Goal: Task Accomplishment & Management: Manage account settings

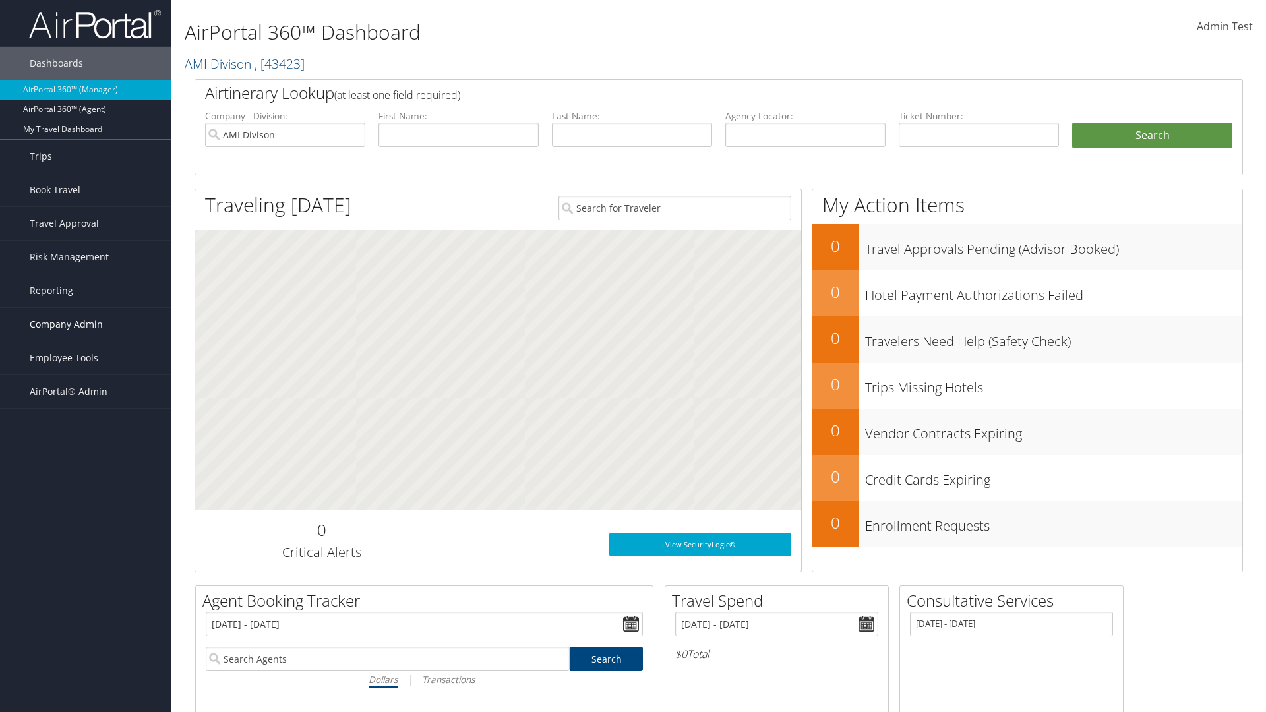
click at [86, 324] on span "Company Admin" at bounding box center [66, 324] width 73 height 33
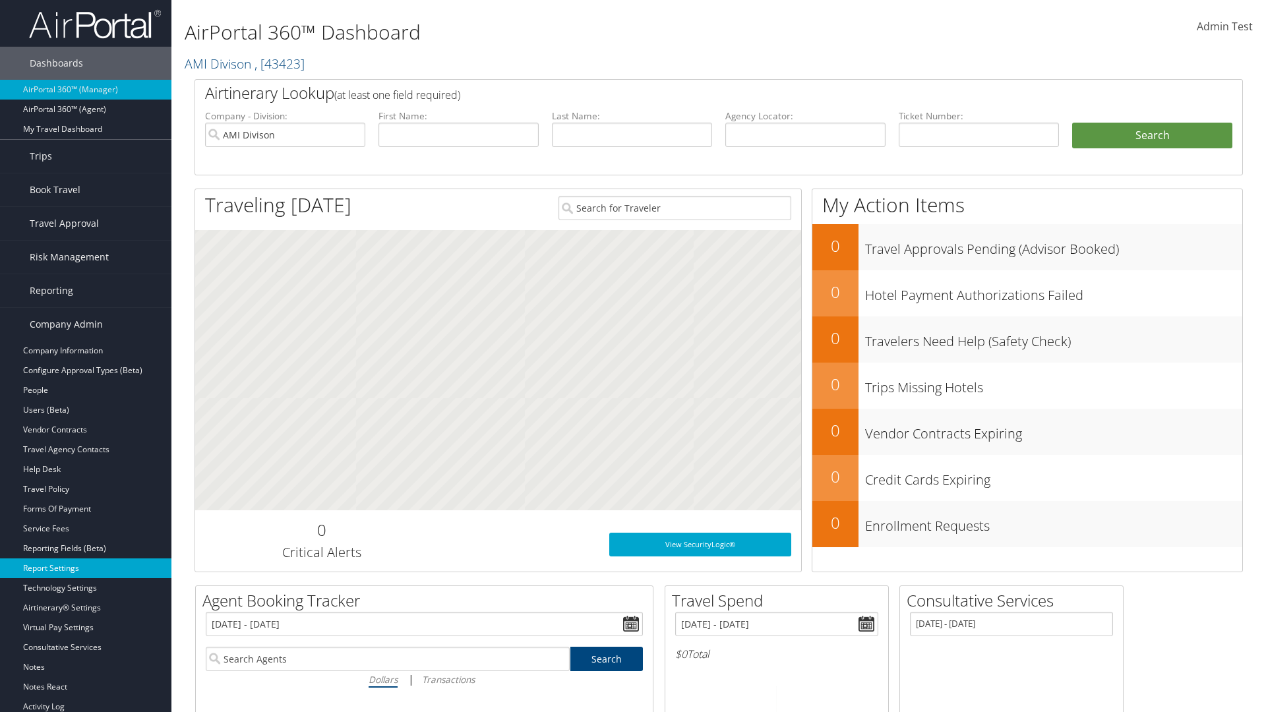
click at [86, 568] on link "Report Settings" at bounding box center [85, 568] width 171 height 20
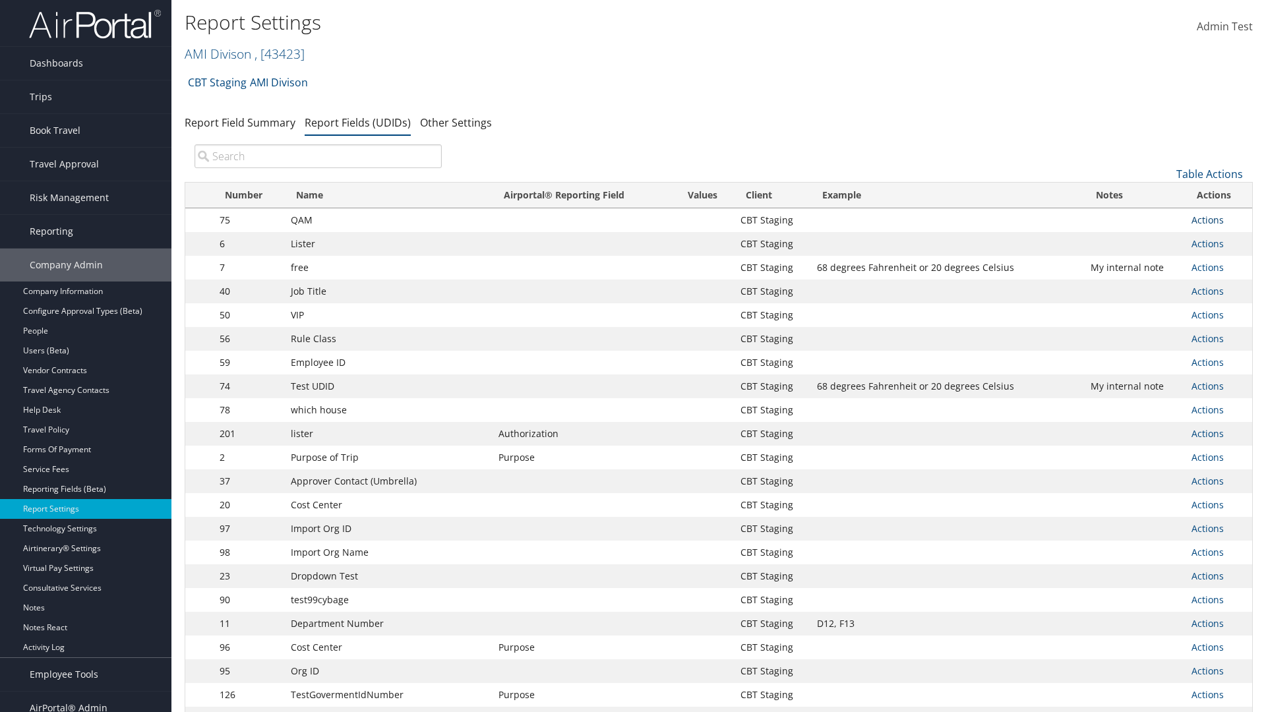
click at [1207, 220] on link "Actions" at bounding box center [1207, 220] width 32 height 13
click at [1154, 240] on link "Update Report Field Values" at bounding box center [1155, 240] width 131 height 22
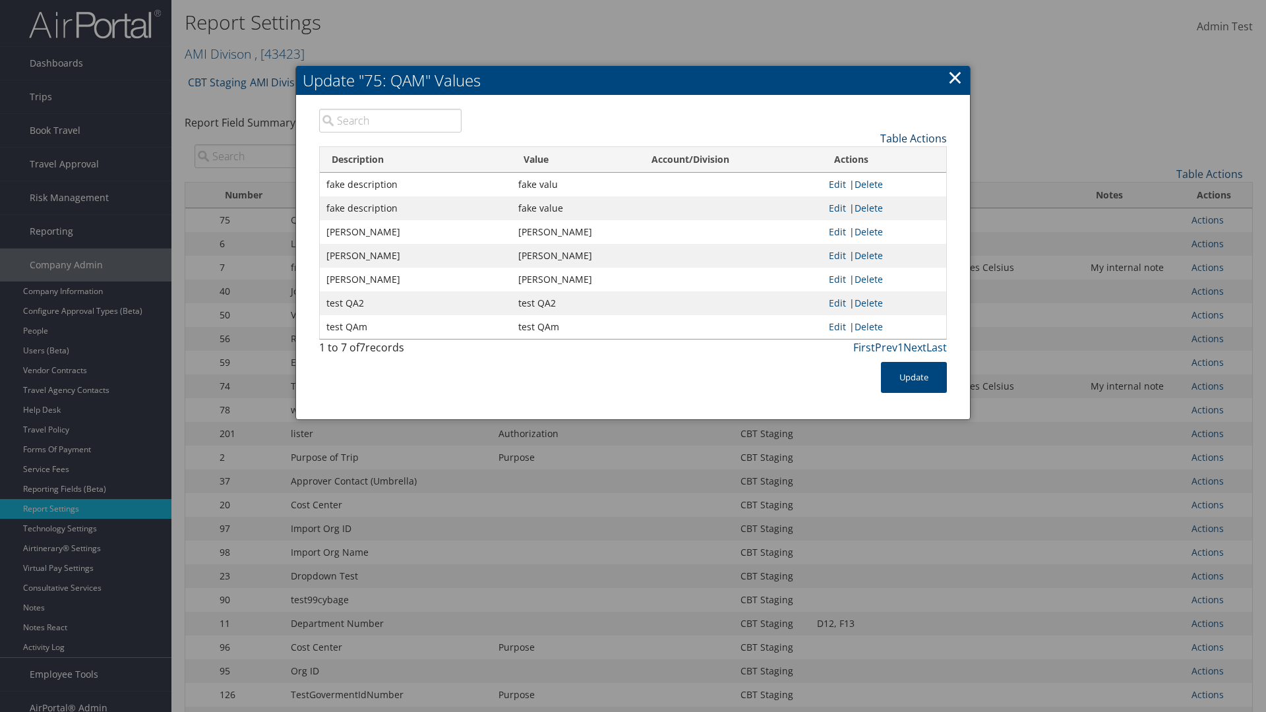
click at [913, 138] on link "Table Actions" at bounding box center [913, 138] width 67 height 15
click at [859, 158] on link "New Record" at bounding box center [859, 159] width 173 height 22
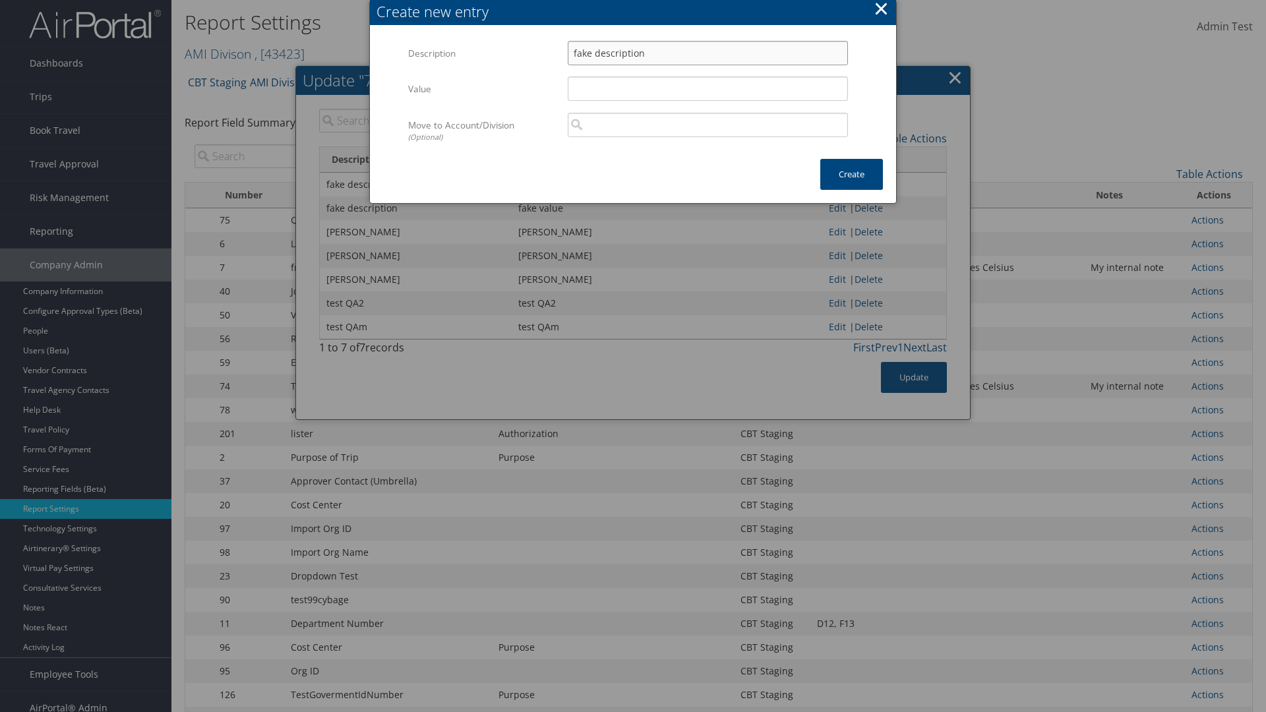
type input "fake description"
type input "fake value"
click at [851, 174] on button "Create" at bounding box center [851, 174] width 63 height 31
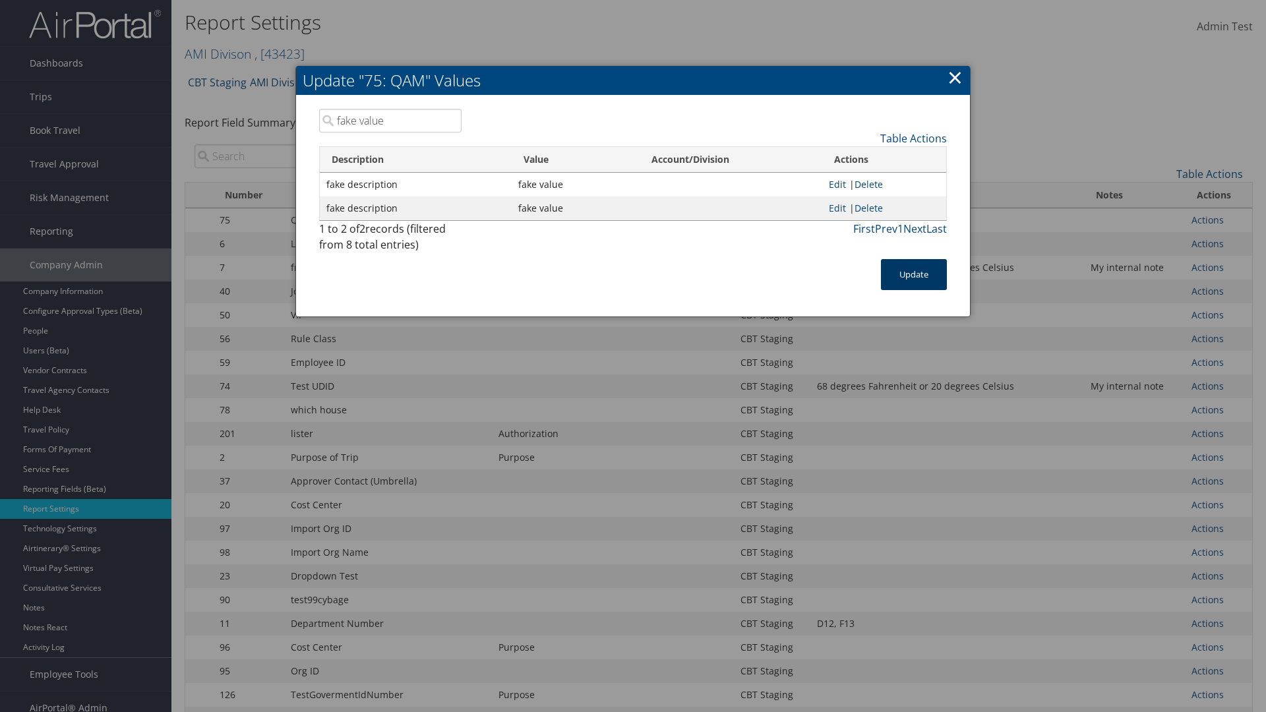
type input "fake value"
click at [914, 274] on button "Update" at bounding box center [914, 274] width 66 height 31
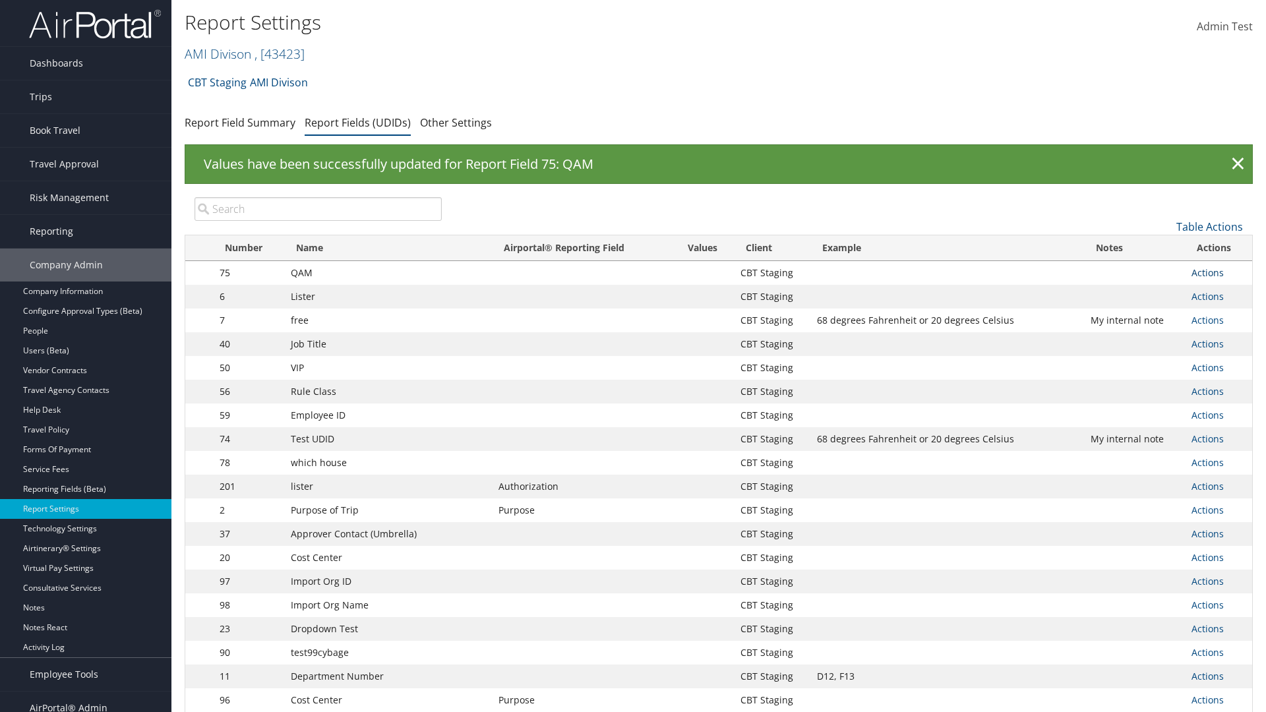
click at [1207, 272] on link "Actions" at bounding box center [1207, 272] width 32 height 13
click at [1154, 293] on link "Update Report Field Values" at bounding box center [1155, 292] width 131 height 22
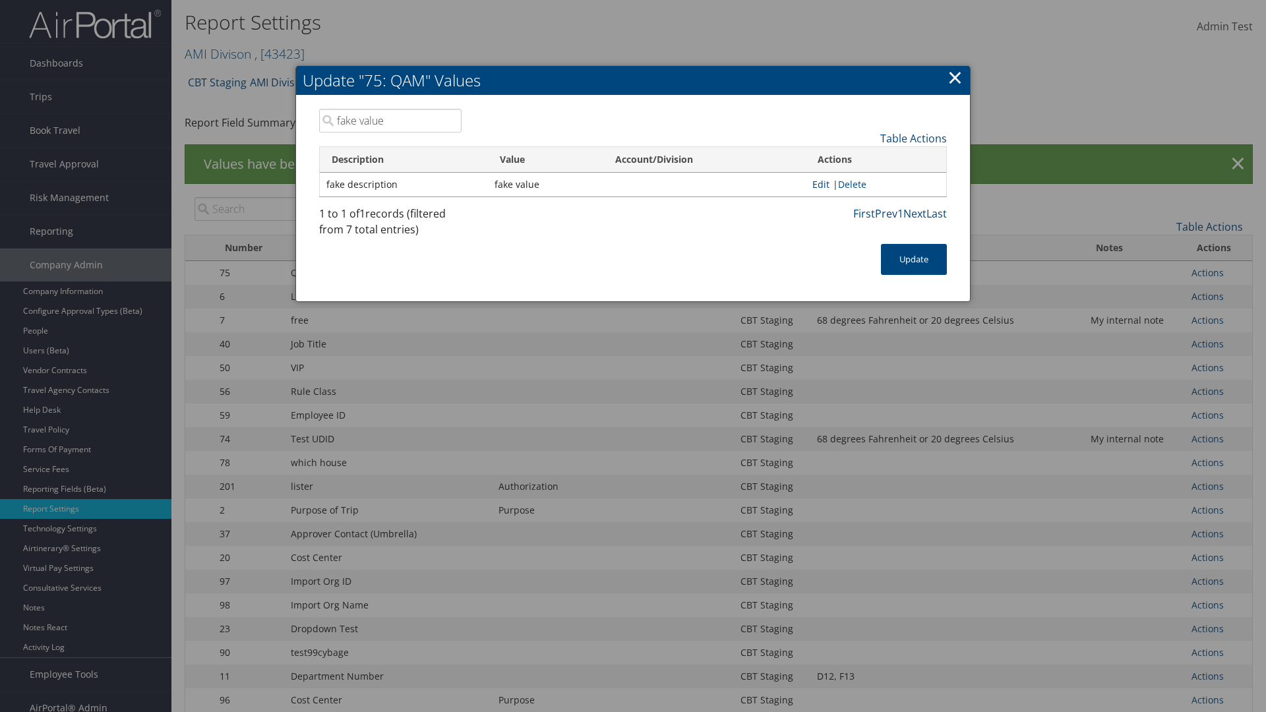
type input "fake value"
click at [816, 184] on link "Edit" at bounding box center [820, 184] width 17 height 13
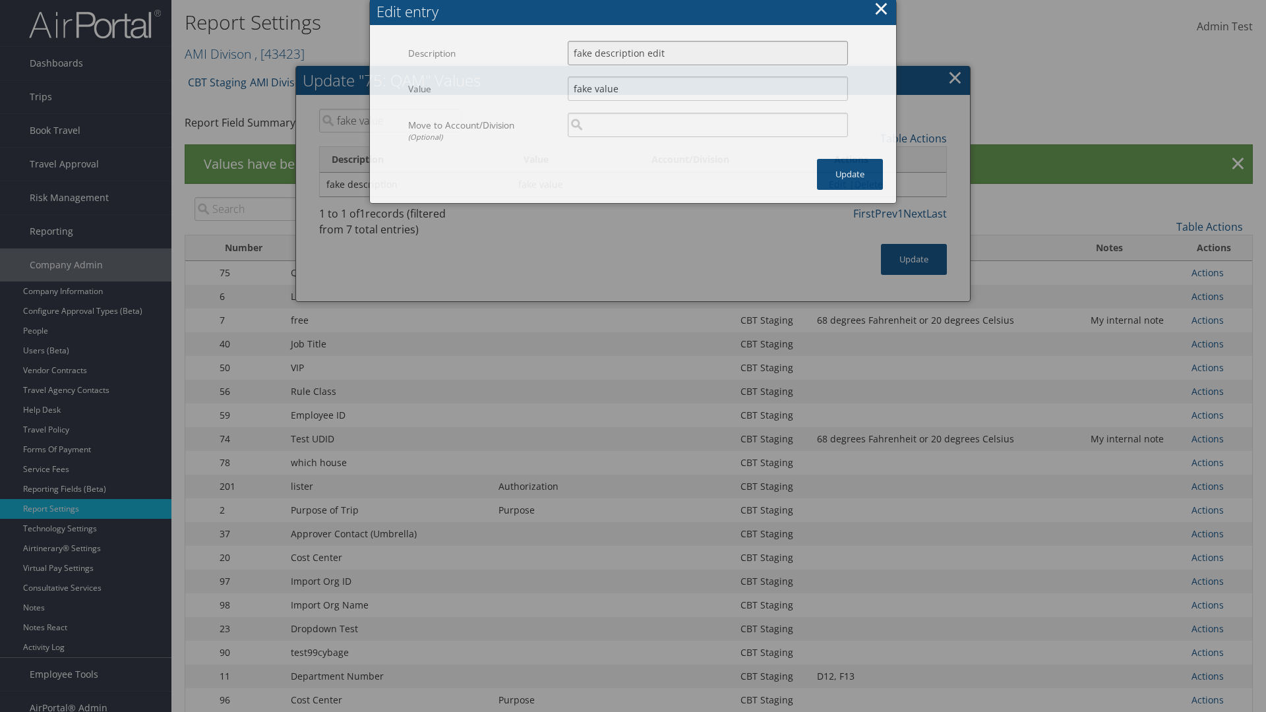
type input "fake description edit"
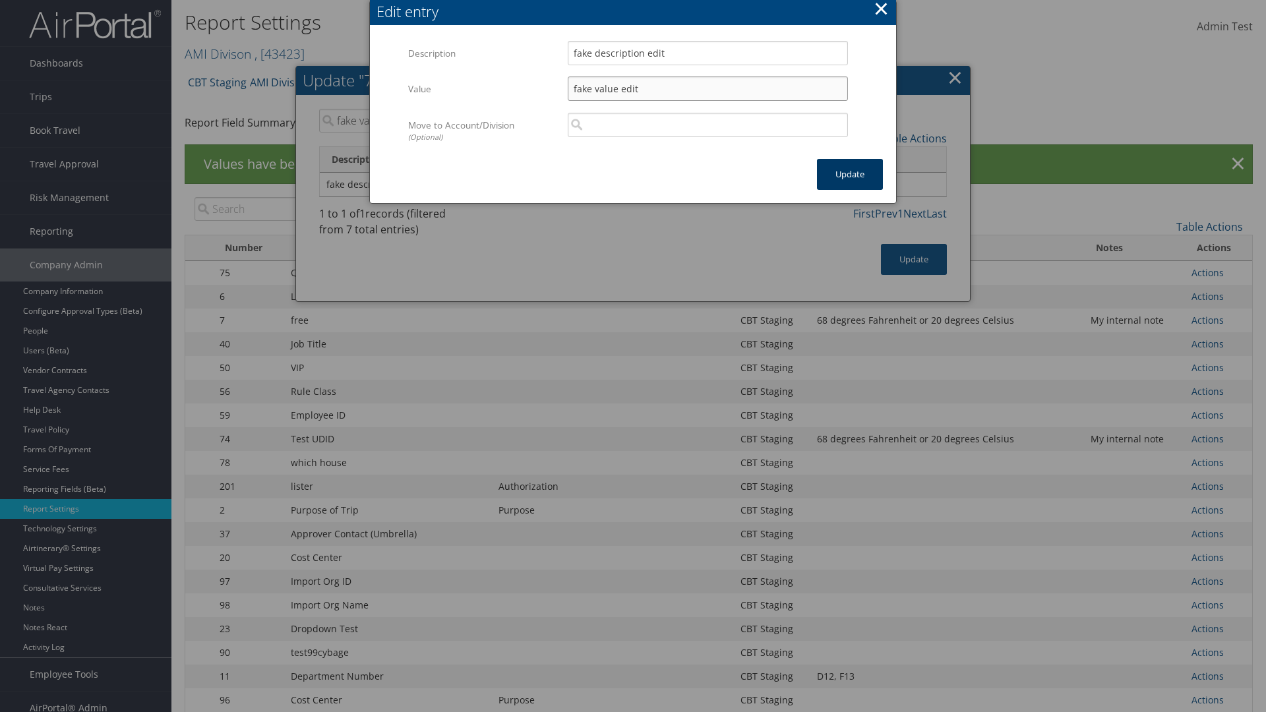
type input "fake value edit"
click at [850, 174] on button "Update" at bounding box center [850, 174] width 66 height 31
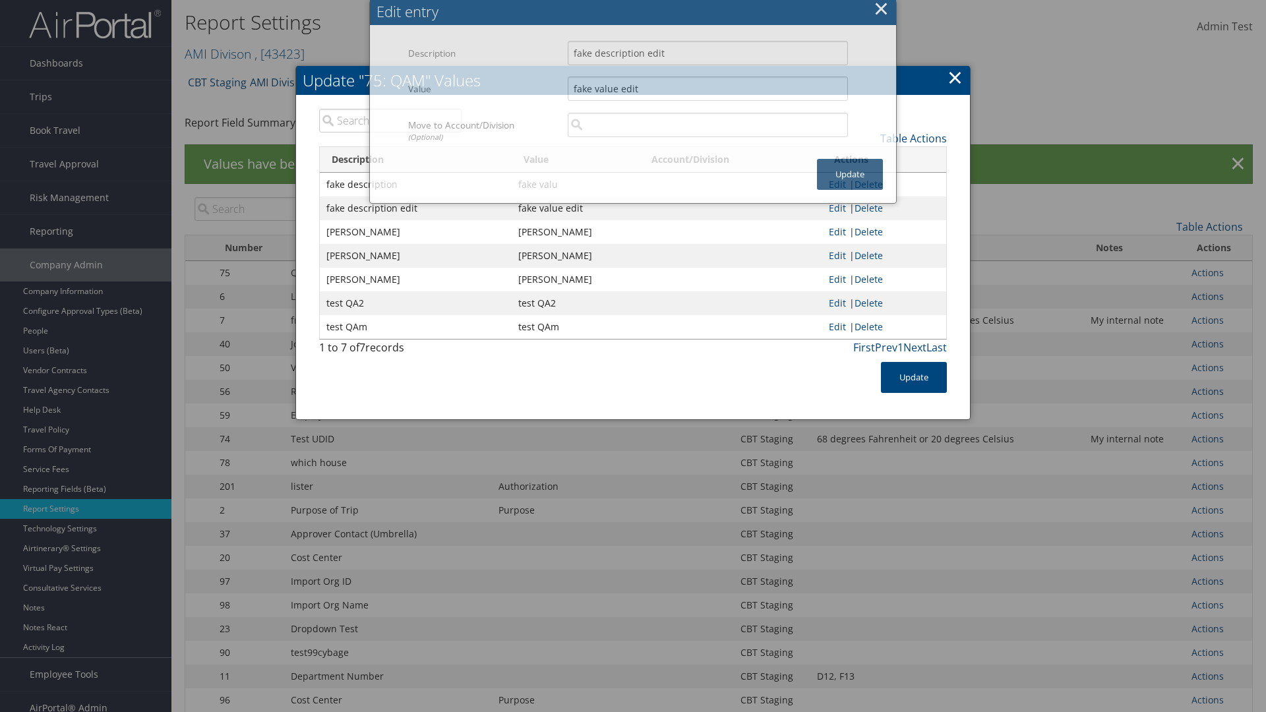
type input "fake value edit"
